Goal: Find specific page/section: Find specific page/section

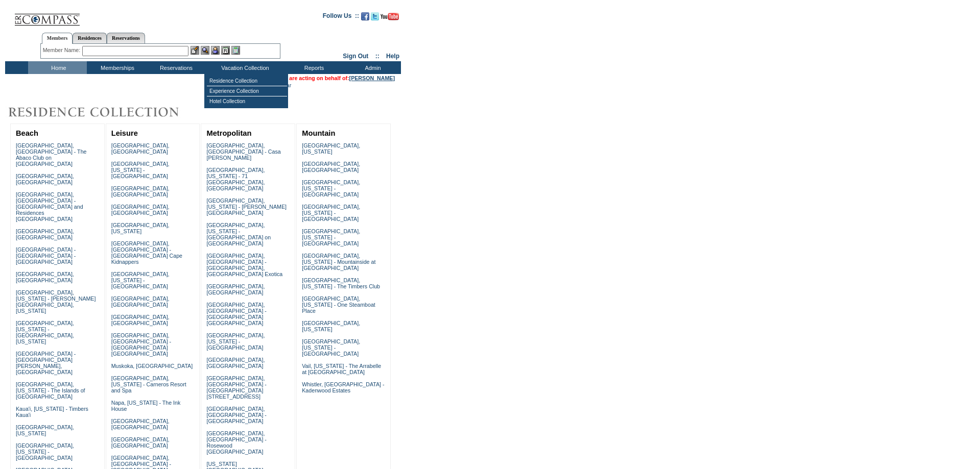
click at [370, 80] on link "[PERSON_NAME]" at bounding box center [371, 78] width 45 height 6
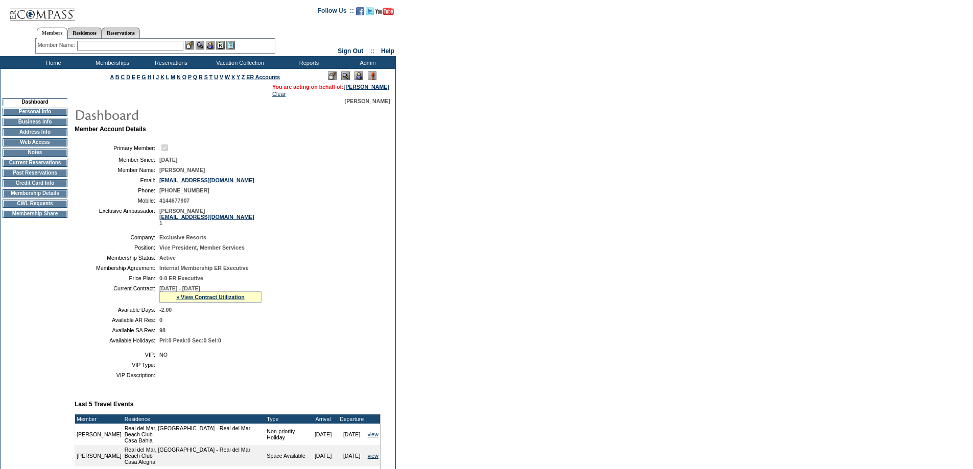
click at [16, 198] on td "Membership Details" at bounding box center [35, 193] width 65 height 8
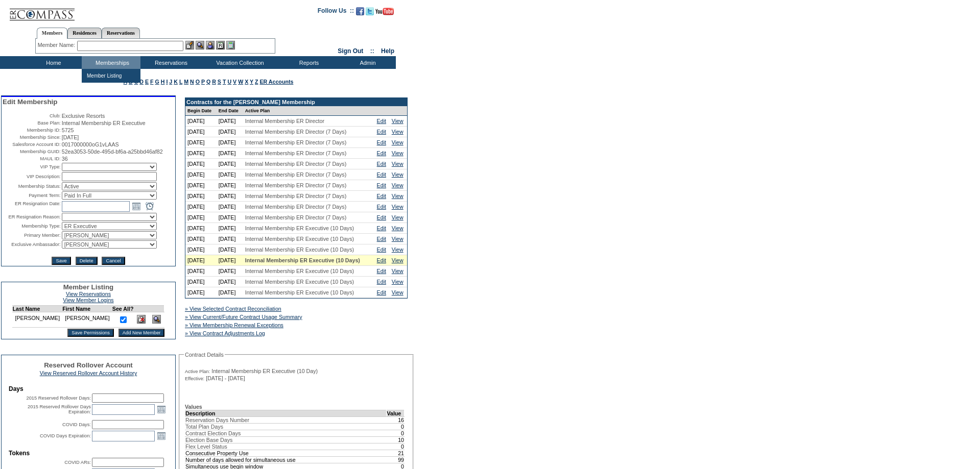
click at [92, 47] on input "text" at bounding box center [130, 46] width 106 height 10
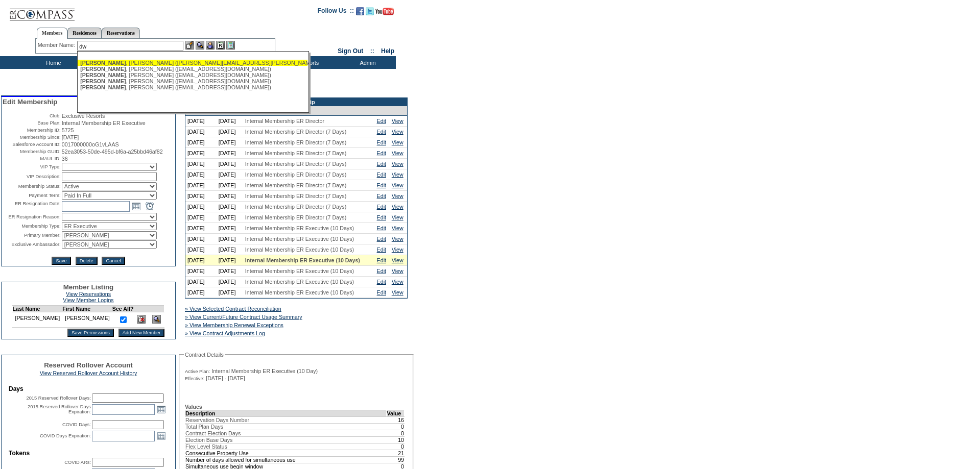
type input "d"
click at [131, 60] on div "Niederb [PERSON_NAME] ([PERSON_NAME][EMAIL_ADDRESS][PERSON_NAME][DOMAIN_NAME])" at bounding box center [192, 63] width 225 height 6
type input "[PERSON_NAME] ([PERSON_NAME][EMAIL_ADDRESS][PERSON_NAME][DOMAIN_NAME])"
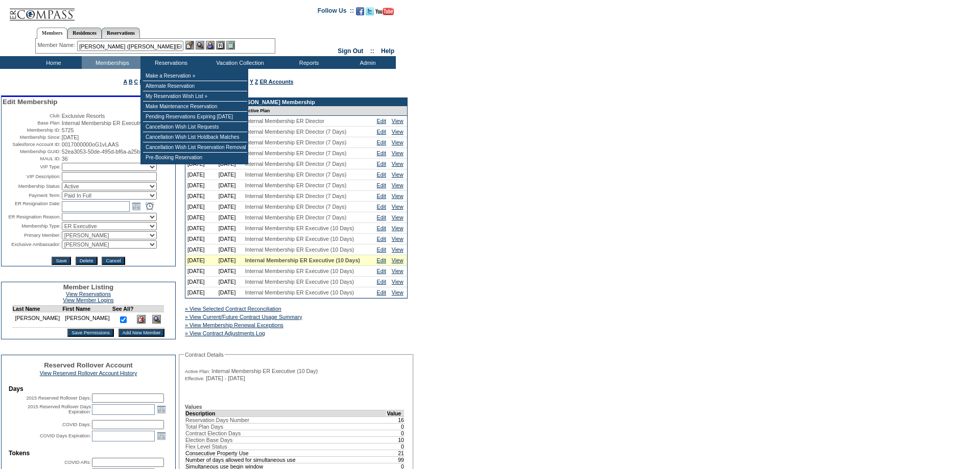
click at [212, 44] on img at bounding box center [210, 45] width 9 height 9
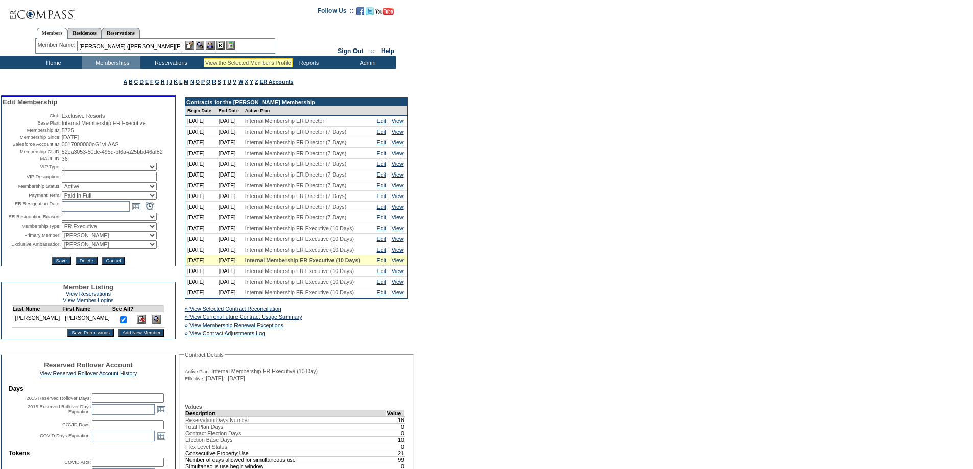
click at [201, 45] on img at bounding box center [200, 45] width 9 height 9
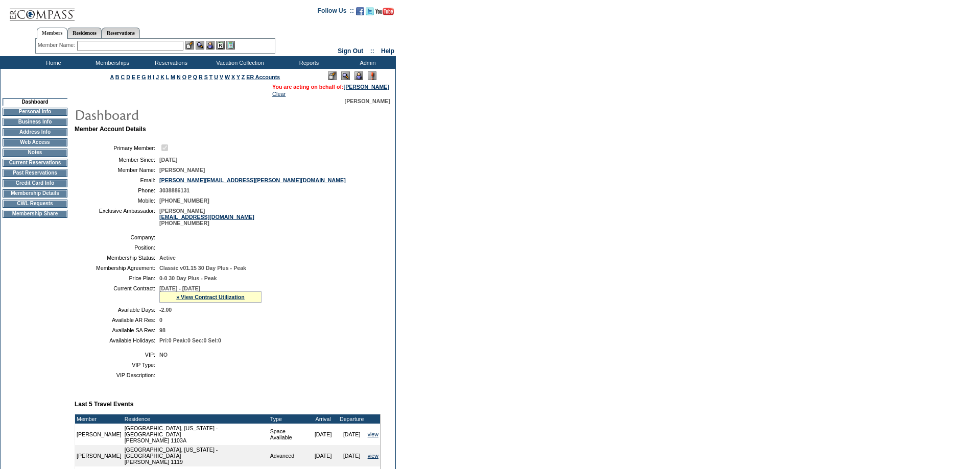
click at [15, 198] on td "Membership Details" at bounding box center [35, 193] width 65 height 8
